Goal: Task Accomplishment & Management: Complete application form

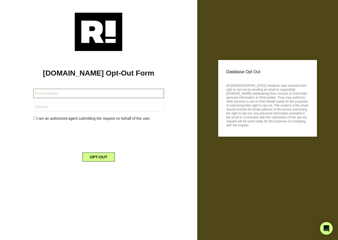
type input "[PERSON_NAME][EMAIL_ADDRESS][PERSON_NAME][DOMAIN_NAME]"
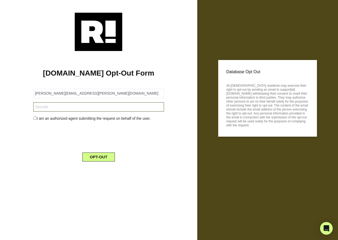
type input "10941"
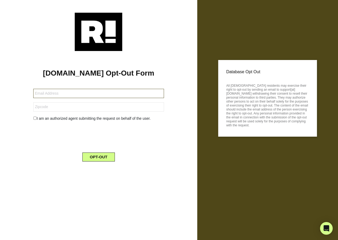
type input "[PERSON_NAME][EMAIL_ADDRESS][PERSON_NAME][DOMAIN_NAME]"
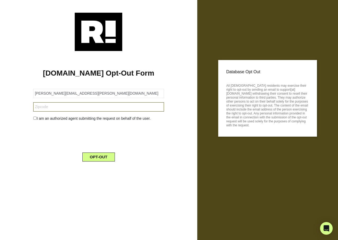
type input "10941"
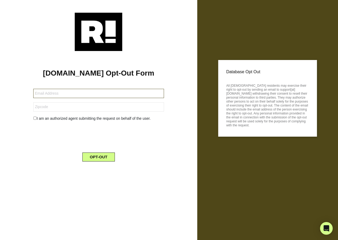
type input "fred.theadore@gmail.com"
type input "10941"
type input "jdnjr14@gmail.com"
type input "05477"
type input "[EMAIL_ADDRESS][DOMAIN_NAME]"
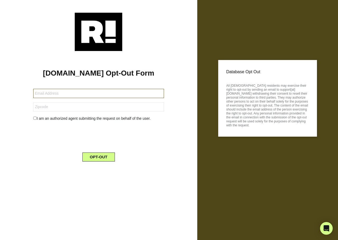
type input "05477"
type input "jdnjr14@gmail.com"
type input "05477"
